Goal: Obtain resource: Download file/media

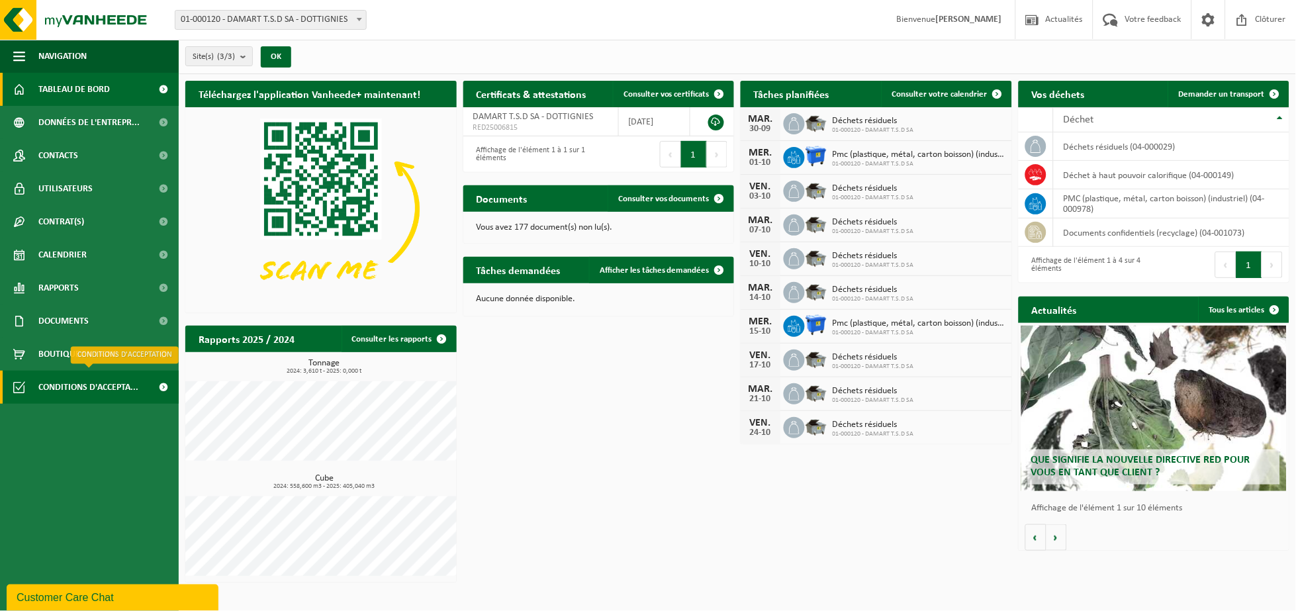
click at [64, 384] on span "Conditions d'accepta..." at bounding box center [88, 387] width 100 height 33
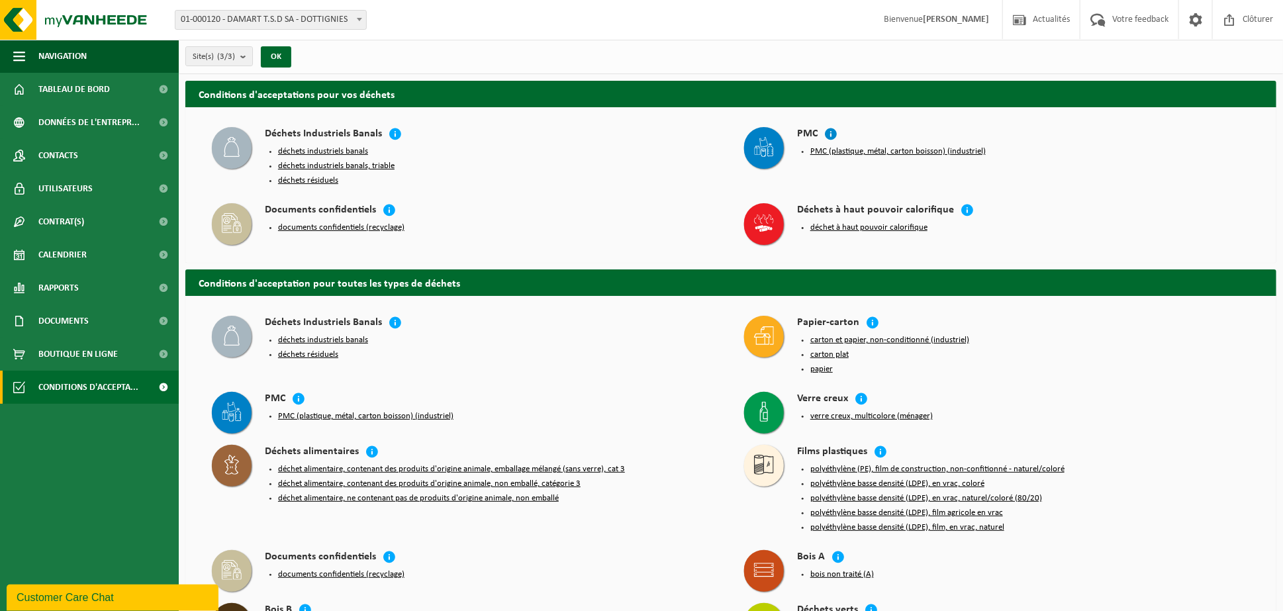
click at [831, 132] on icon at bounding box center [830, 133] width 13 height 13
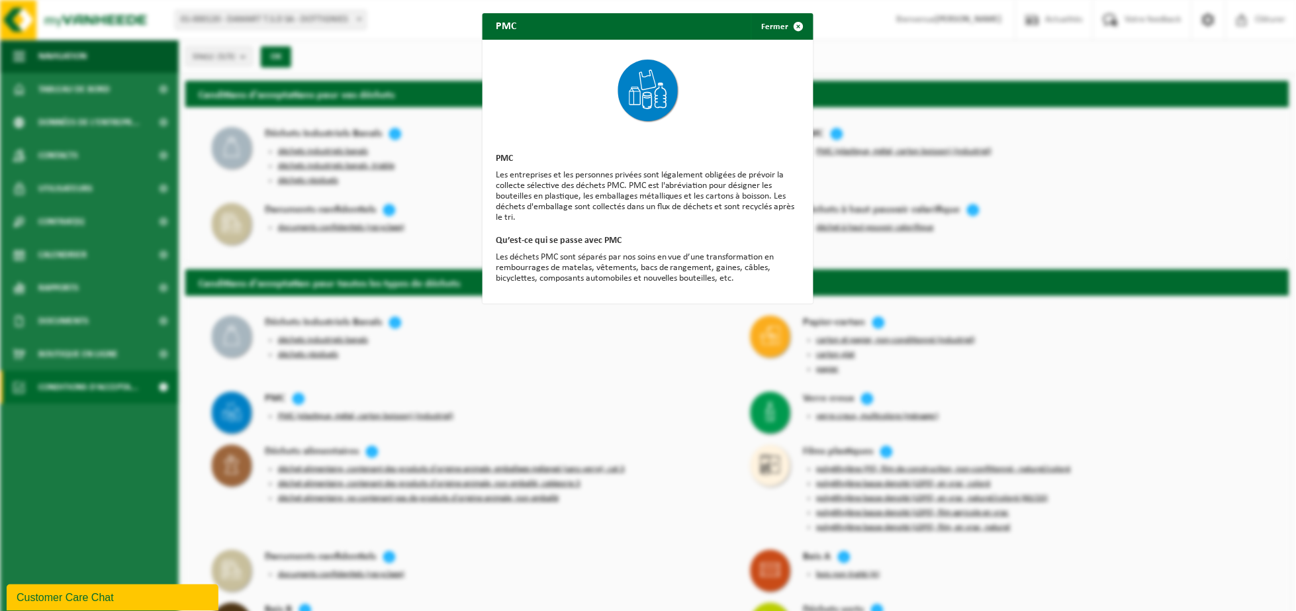
click at [1014, 159] on div "PMC Fermer PMC Les entreprises et les personnes privées sont légalement obligée…" at bounding box center [648, 305] width 1296 height 611
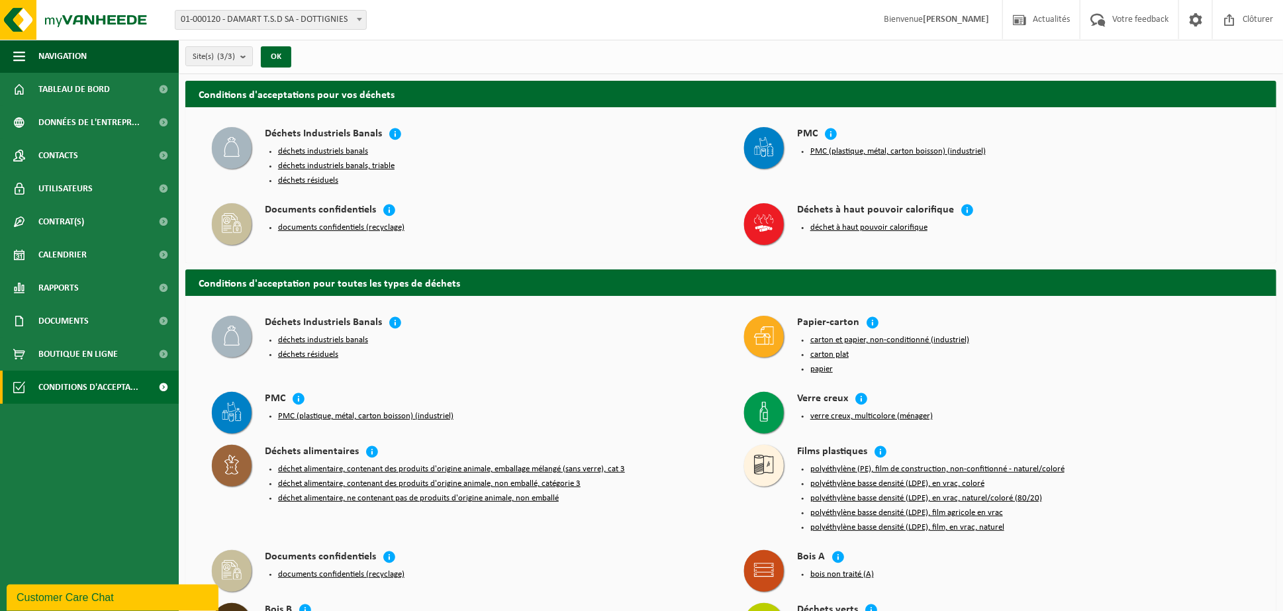
click at [839, 151] on button "PMC (plastique, métal, carton boisson) (industriel)" at bounding box center [897, 151] width 175 height 11
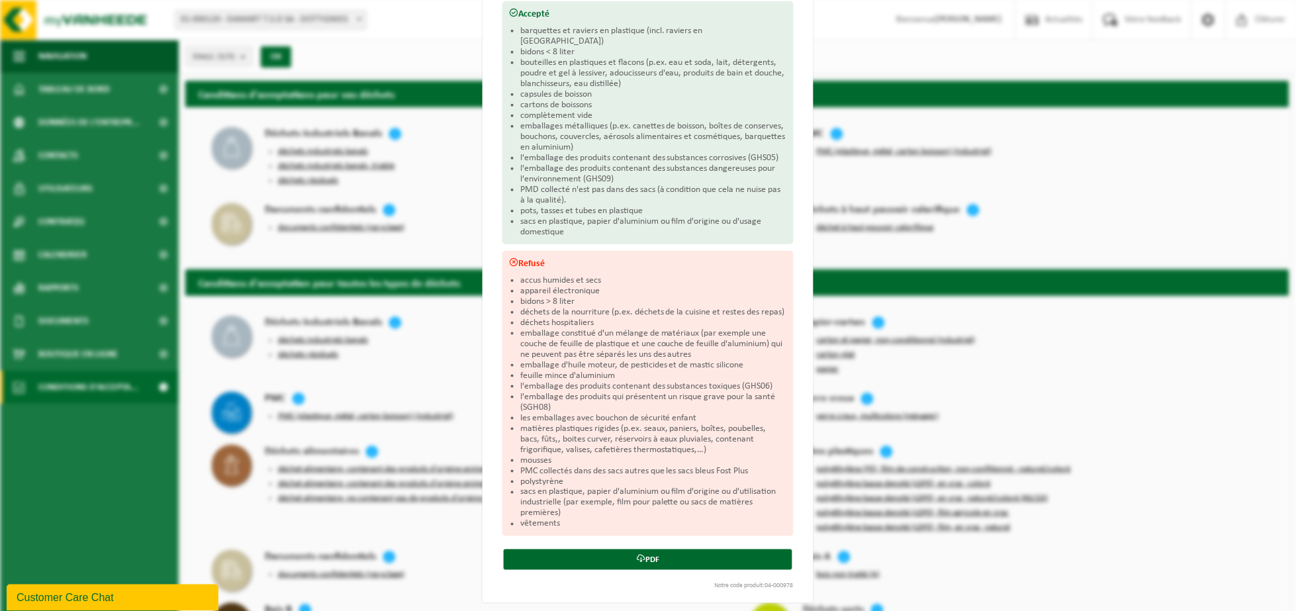
scroll to position [175, 0]
click at [637, 553] on icon at bounding box center [641, 557] width 9 height 9
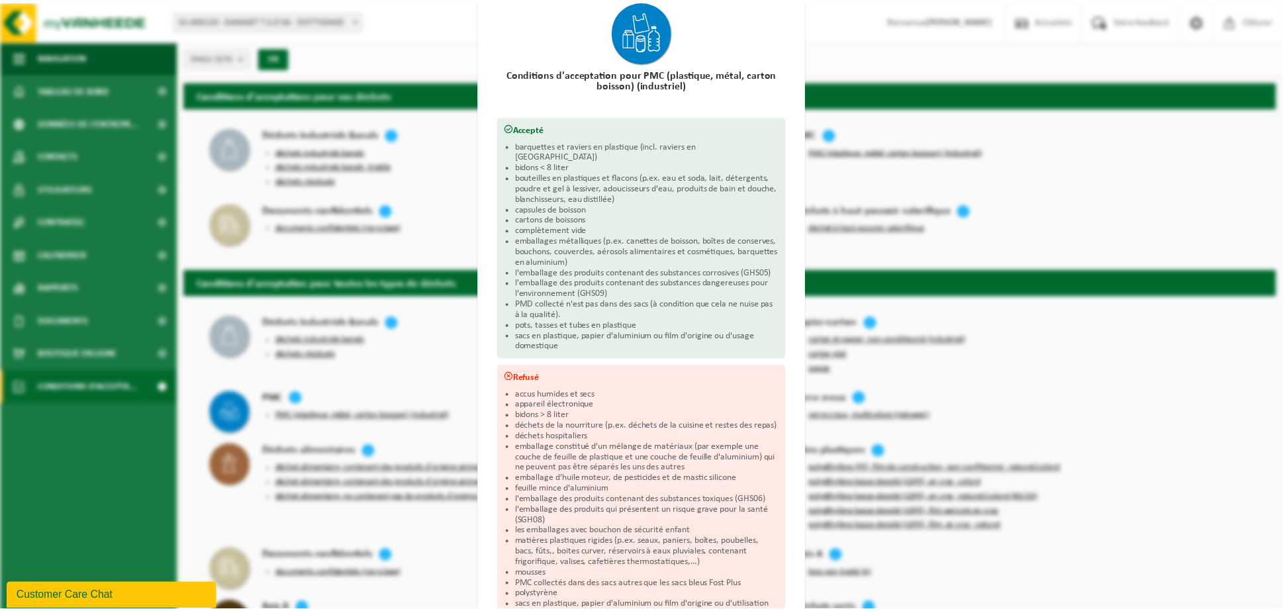
scroll to position [0, 0]
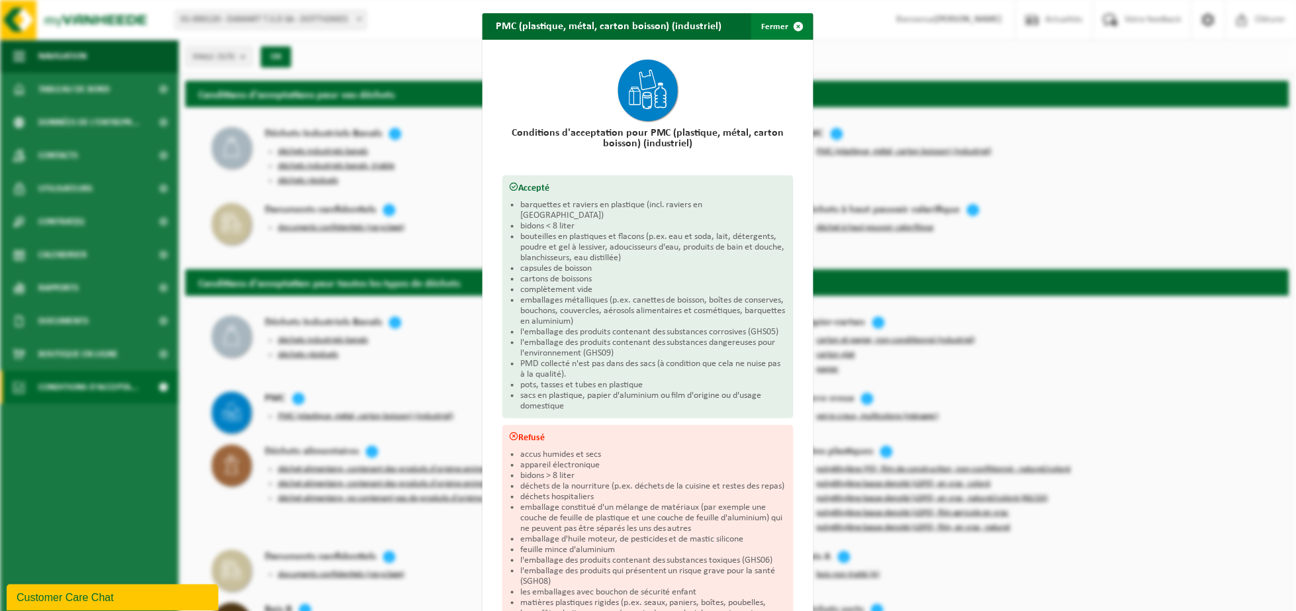
click at [792, 26] on span "button" at bounding box center [799, 26] width 26 height 26
